Goal: Information Seeking & Learning: Learn about a topic

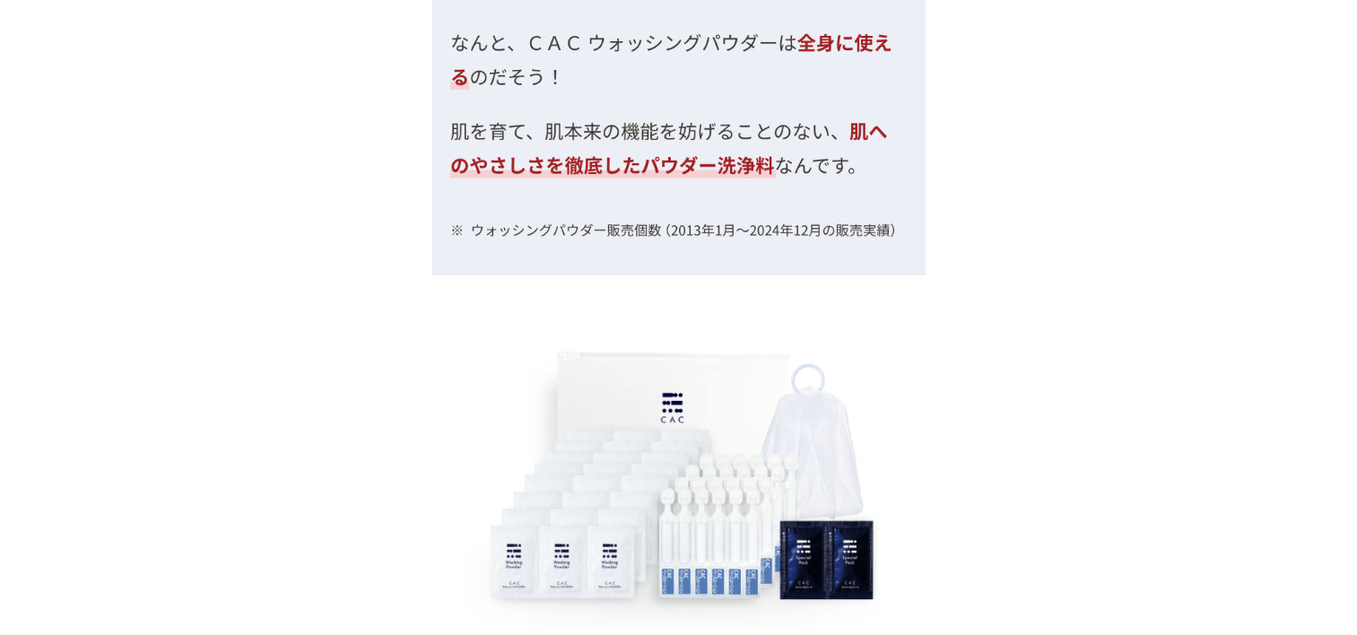
scroll to position [7624, 0]
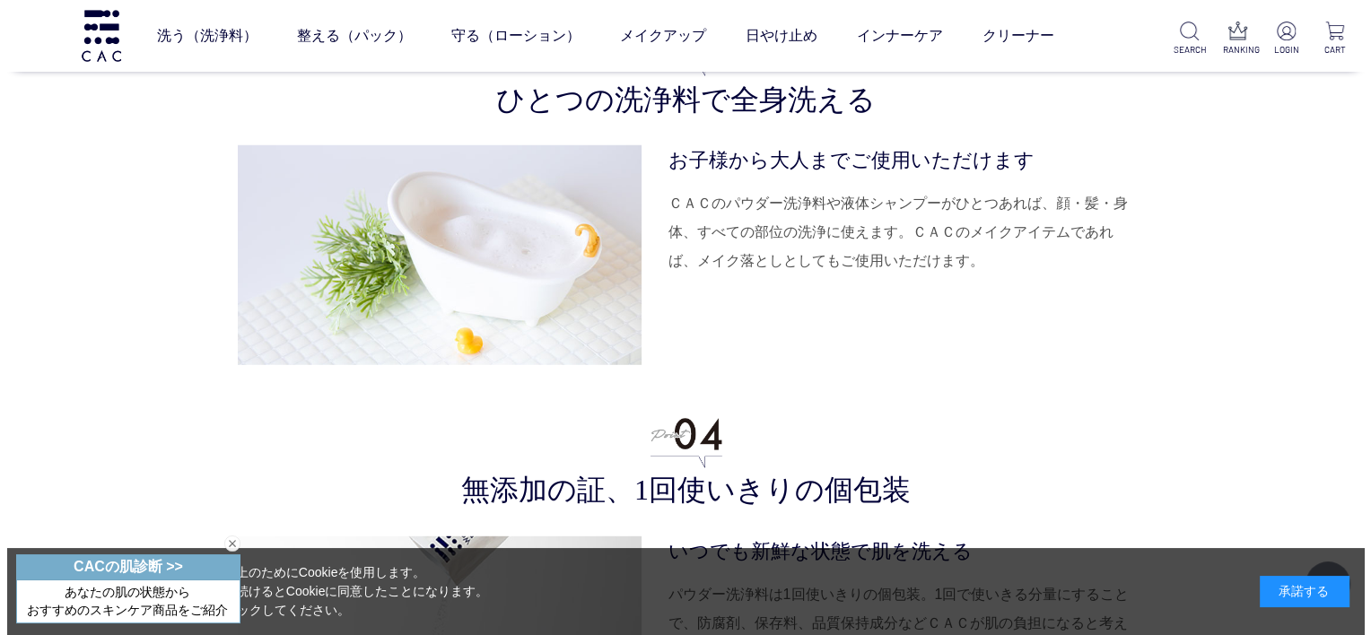
scroll to position [5202, 0]
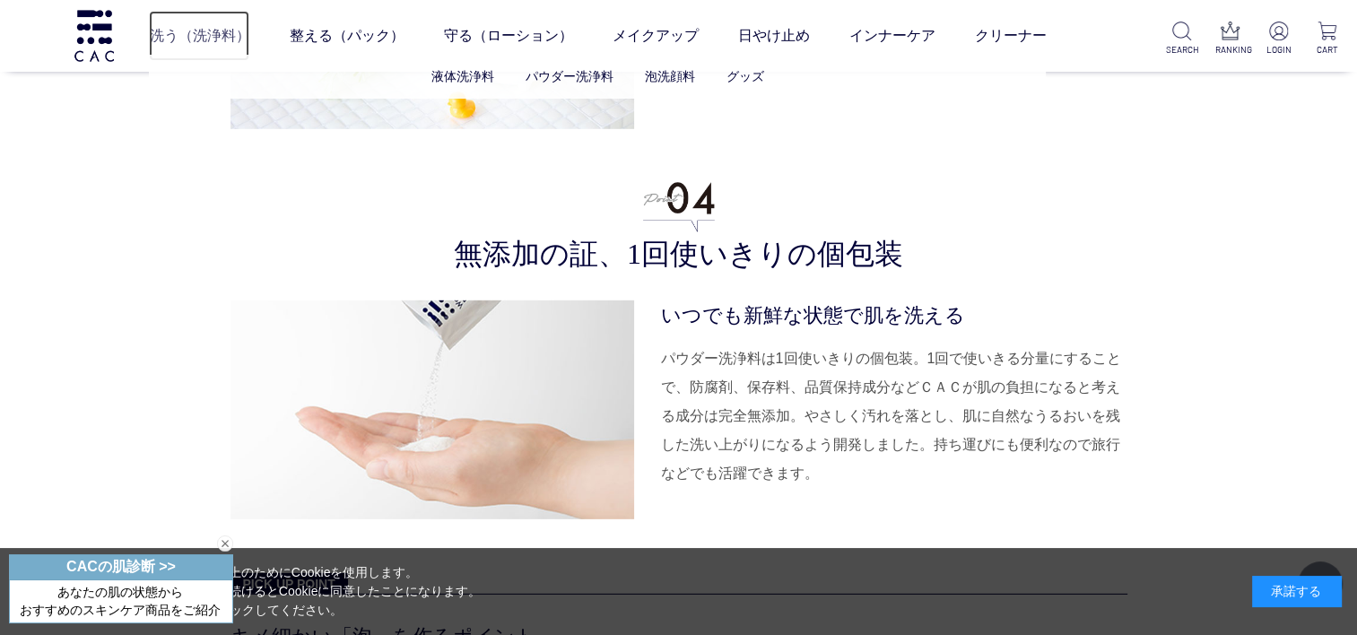
click at [193, 39] on link "洗う（洗浄料）" at bounding box center [199, 36] width 100 height 50
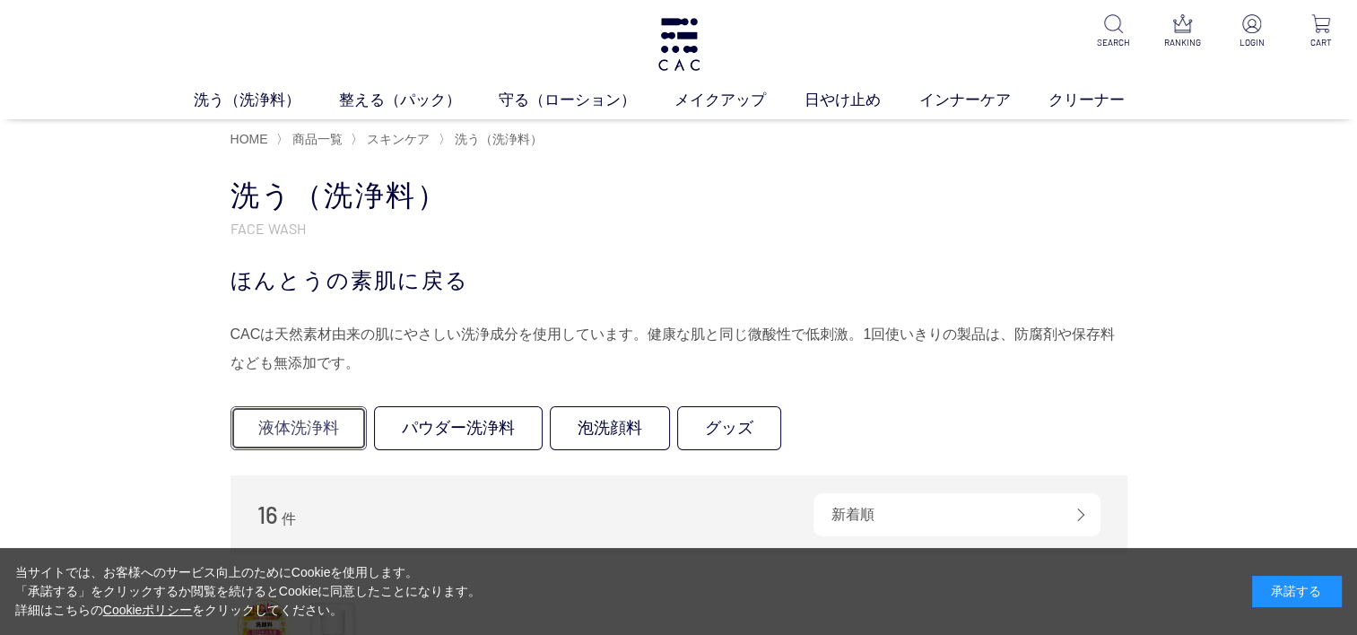
click at [305, 431] on link "液体洗浄料" at bounding box center [299, 428] width 136 height 44
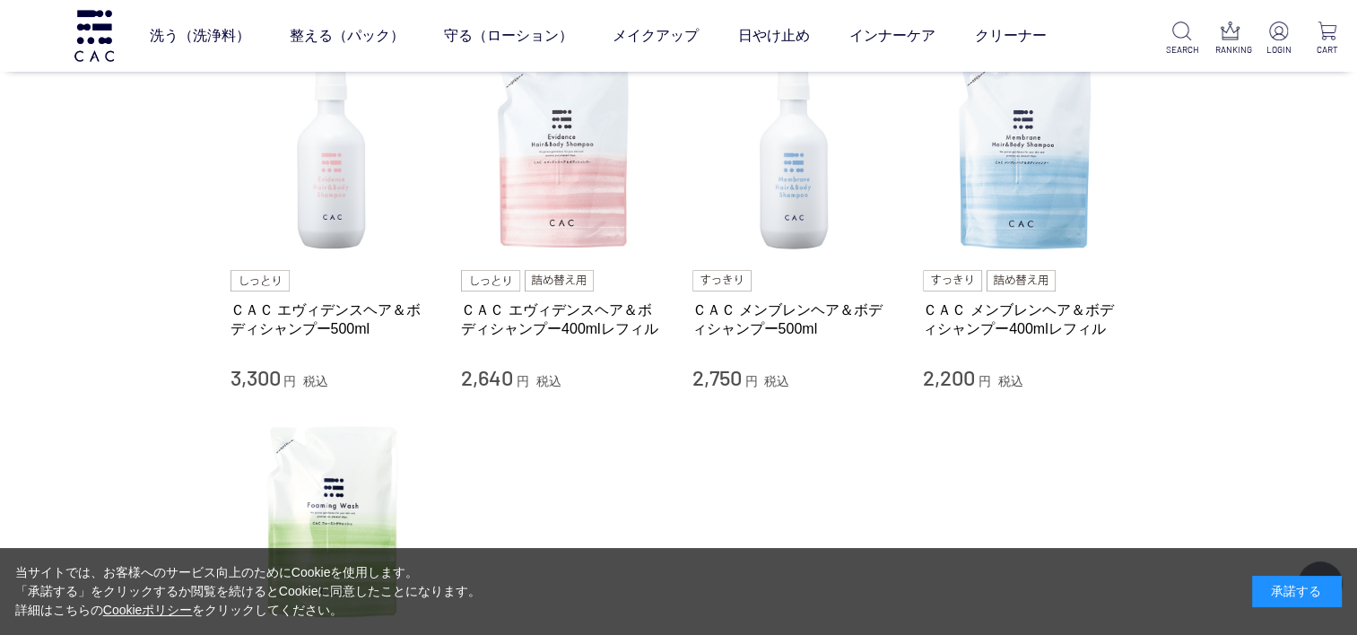
scroll to position [179, 0]
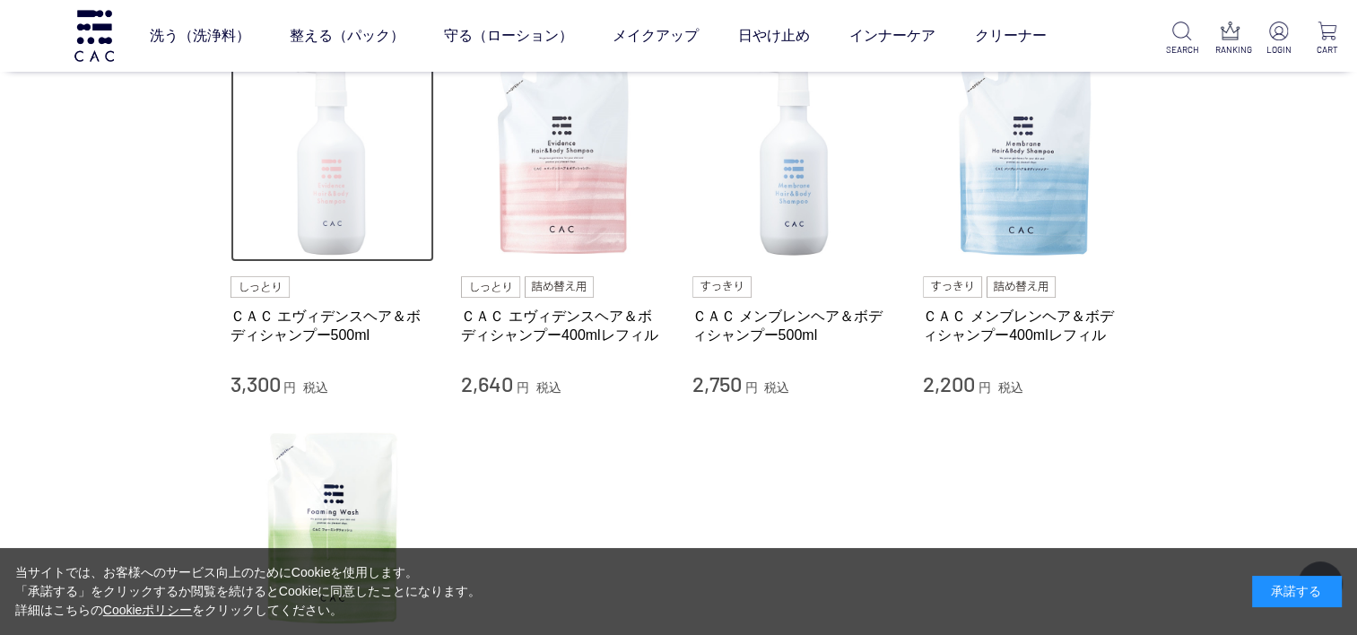
click at [332, 240] on img at bounding box center [333, 160] width 205 height 205
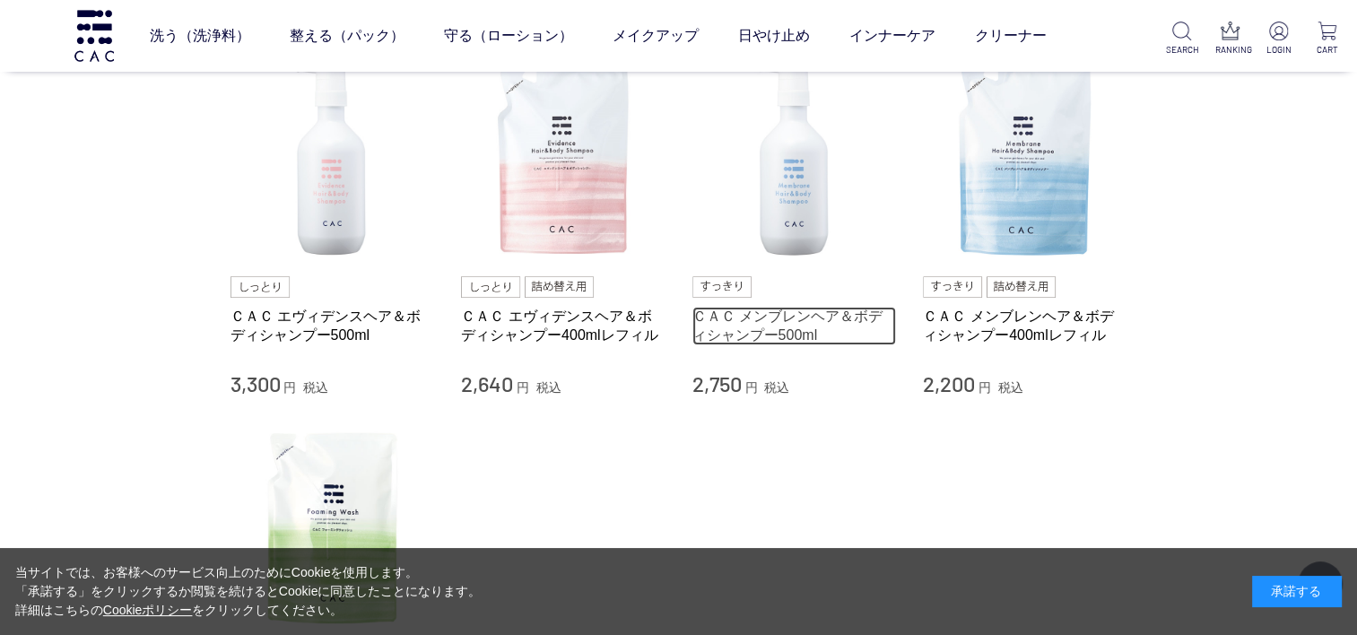
click at [838, 312] on link "ＣＡＣ メンブレンヘア＆ボディシャンプー500ml" at bounding box center [794, 326] width 205 height 39
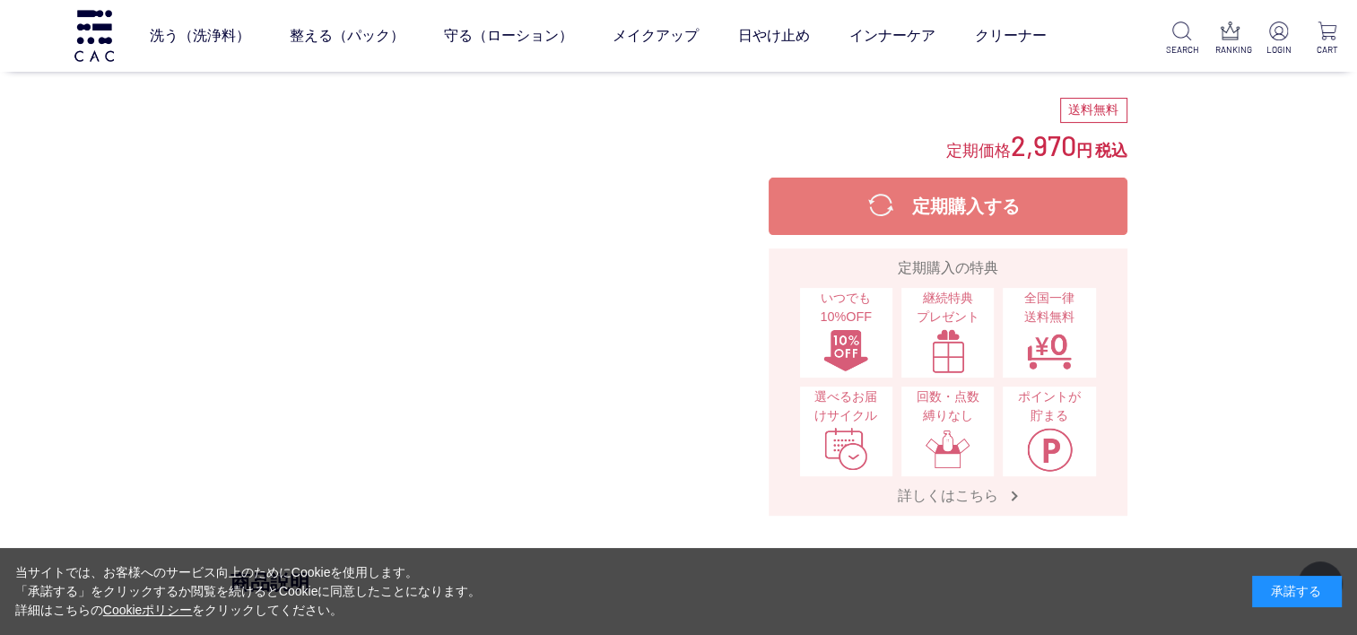
scroll to position [179, 0]
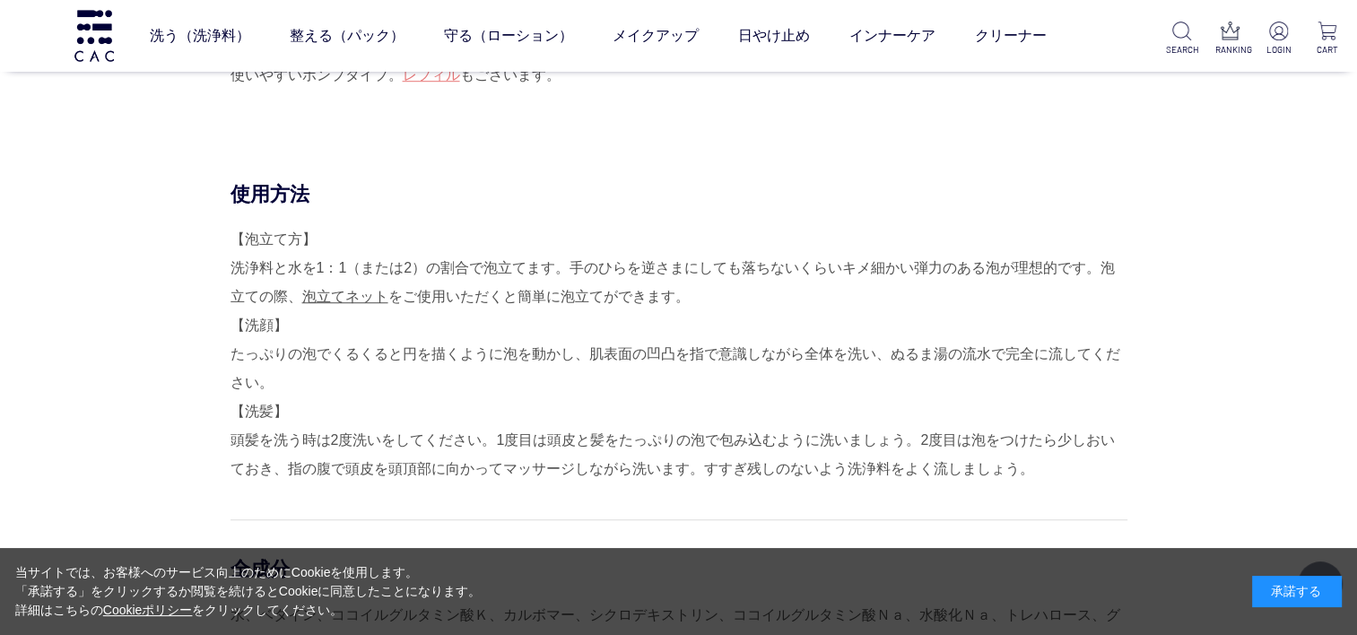
scroll to position [1166, 0]
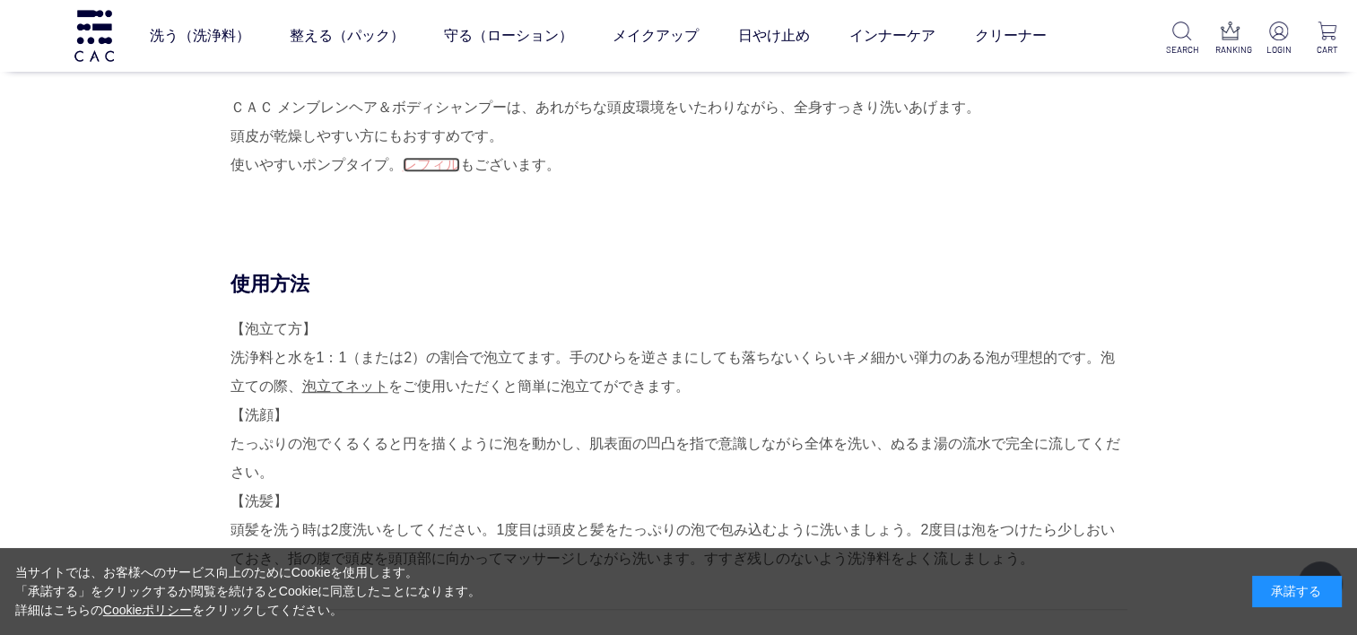
click at [431, 168] on link "レフィル" at bounding box center [431, 164] width 57 height 15
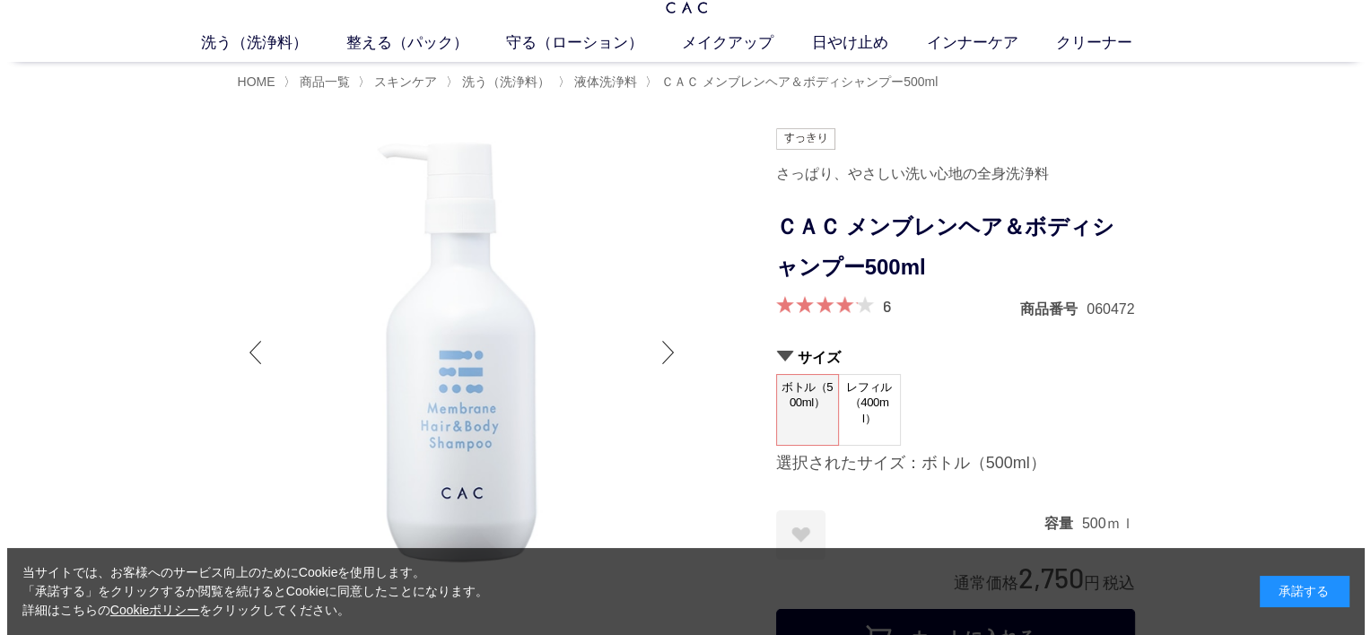
scroll to position [0, 0]
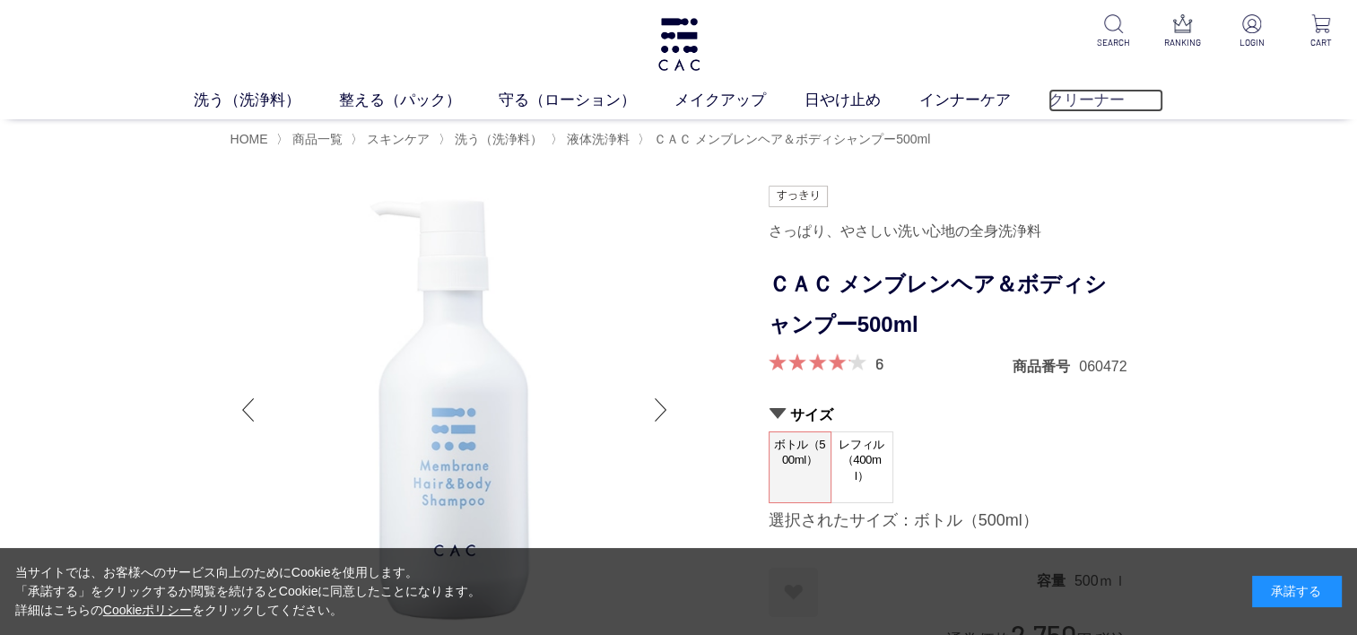
click at [1078, 106] on link "クリーナー" at bounding box center [1106, 100] width 115 height 23
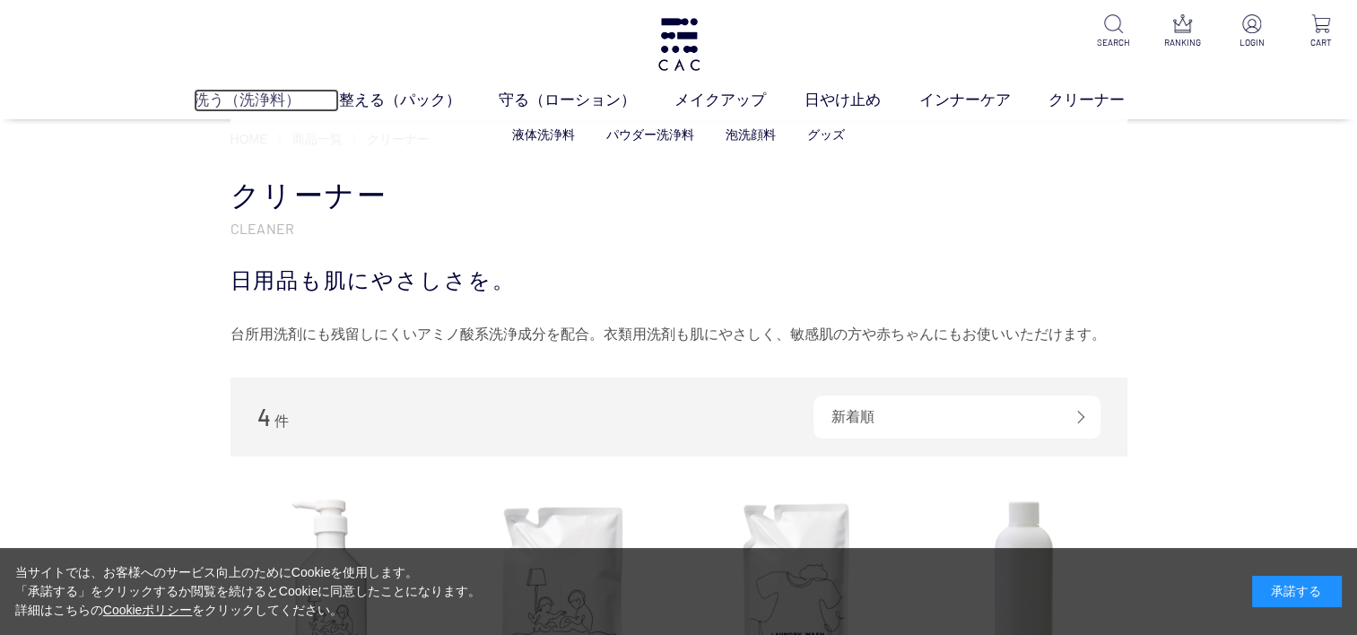
click at [244, 106] on link "洗う（洗浄料）" at bounding box center [266, 100] width 145 height 23
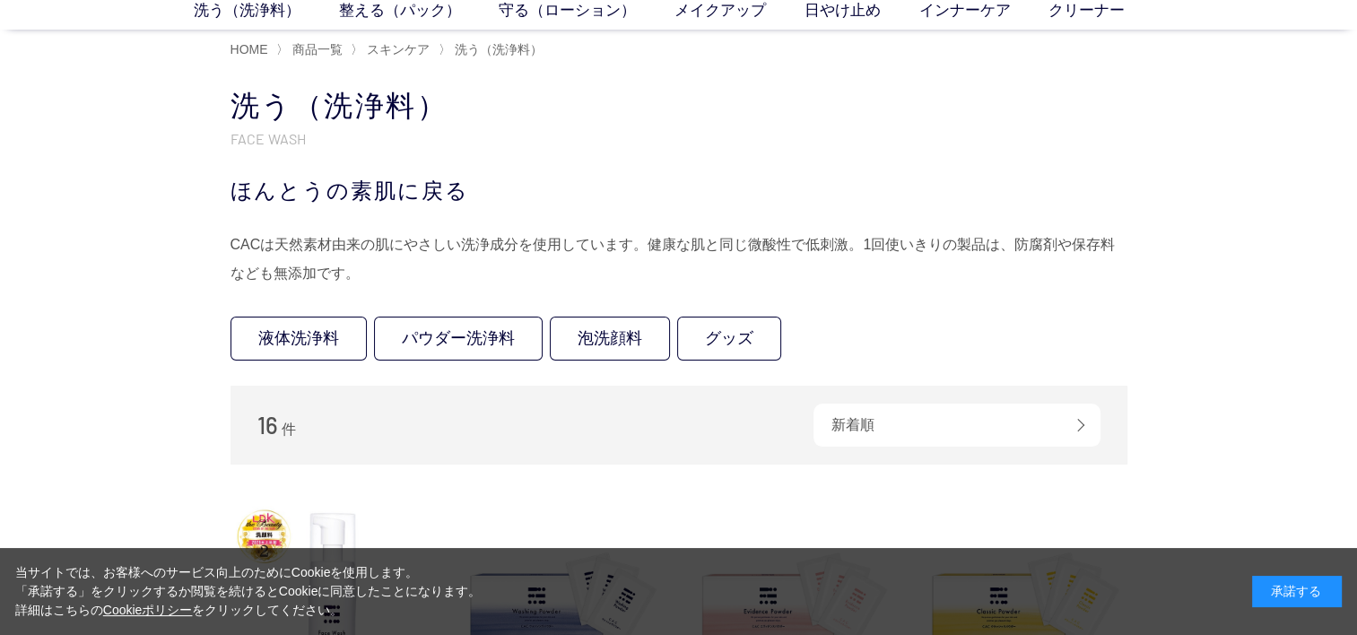
scroll to position [90, 0]
click at [323, 344] on link "液体洗浄料" at bounding box center [299, 339] width 136 height 44
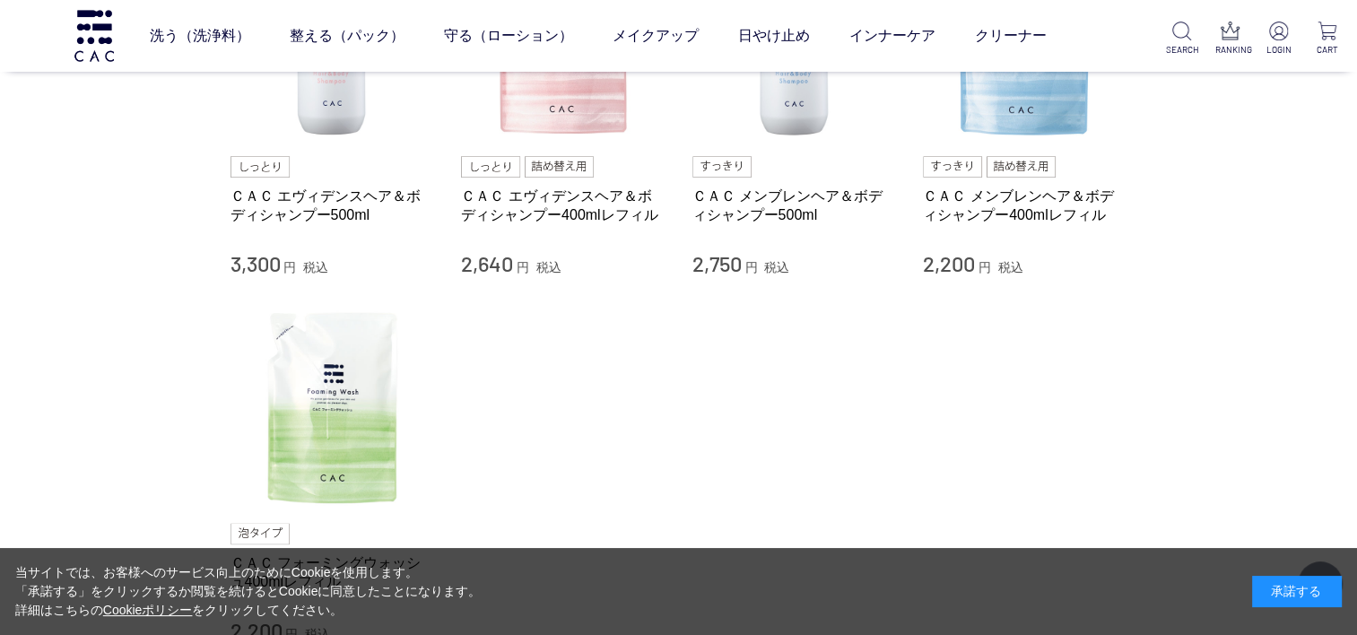
scroll to position [179, 0]
